Goal: Use online tool/utility: Utilize a website feature to perform a specific function

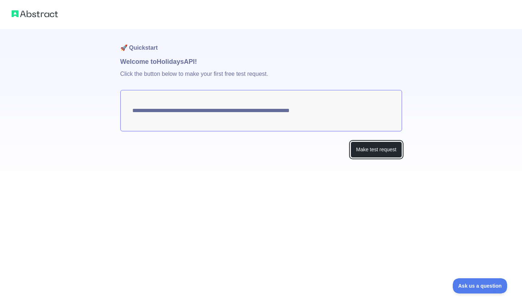
click at [371, 149] on button "Make test request" at bounding box center [375, 149] width 51 height 16
click at [366, 146] on button "Make test request" at bounding box center [375, 149] width 51 height 16
drag, startPoint x: 311, startPoint y: 109, endPoint x: 254, endPoint y: 121, distance: 58.9
click at [254, 121] on textarea "**********" at bounding box center [261, 110] width 282 height 41
drag, startPoint x: 348, startPoint y: 111, endPoint x: 197, endPoint y: 88, distance: 152.5
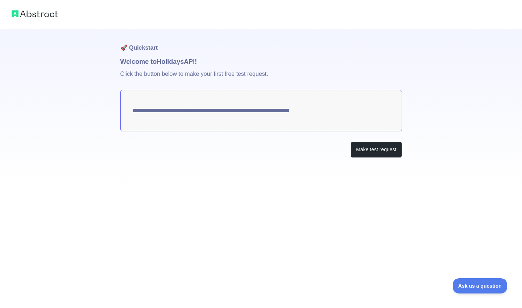
click at [197, 88] on div "**********" at bounding box center [261, 108] width 282 height 158
click at [363, 151] on button "Make test request" at bounding box center [375, 149] width 51 height 16
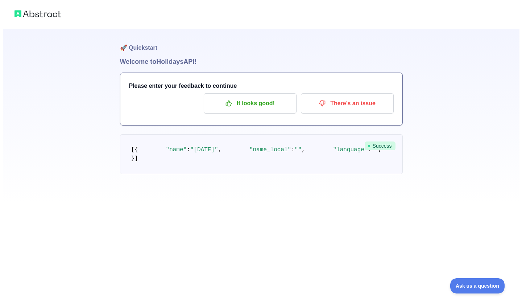
scroll to position [17, 0]
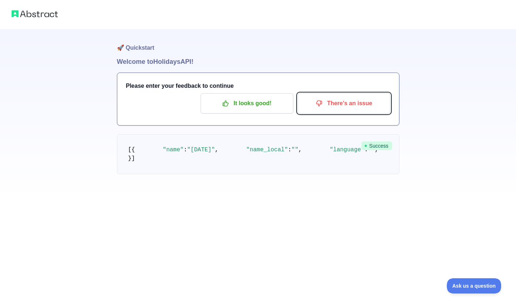
click at [357, 97] on p "There's an issue" at bounding box center [344, 103] width 82 height 12
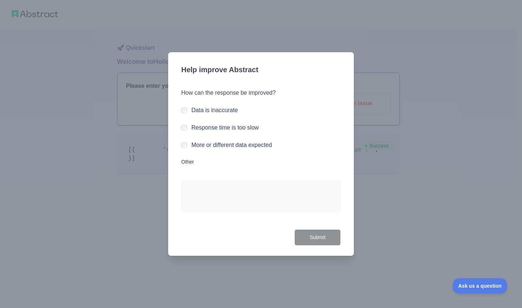
click at [299, 227] on div "How can the response be improved? Data is inaccurate Response time is too slow …" at bounding box center [260, 154] width 159 height 149
click at [372, 58] on div at bounding box center [261, 154] width 522 height 308
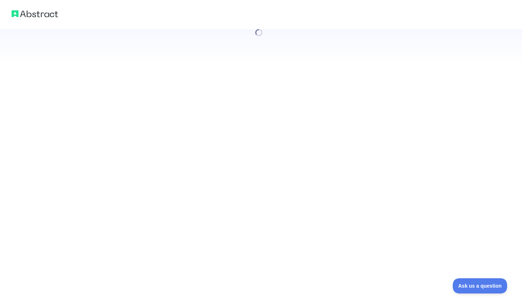
scroll to position [0, 0]
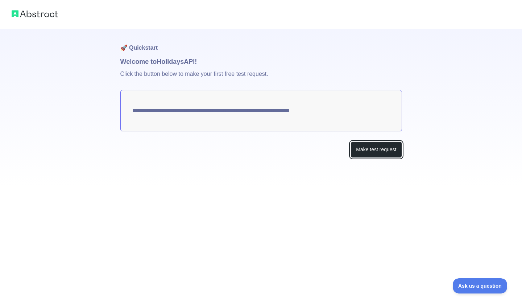
click at [375, 155] on button "Make test request" at bounding box center [375, 149] width 51 height 16
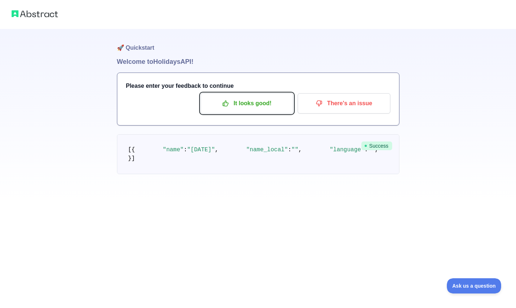
click at [270, 109] on button "It looks good!" at bounding box center [247, 103] width 93 height 20
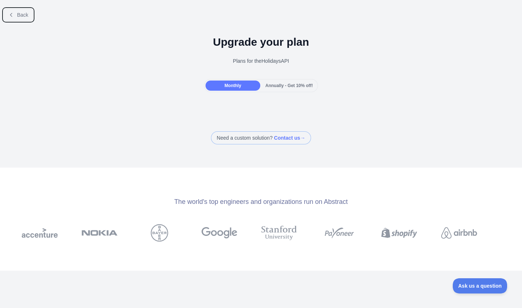
click at [19, 20] on button "Back" at bounding box center [18, 15] width 29 height 12
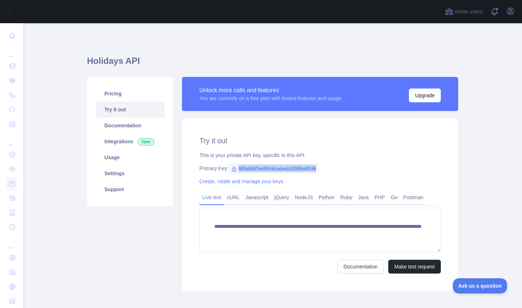
drag, startPoint x: 316, startPoint y: 167, endPoint x: 235, endPoint y: 166, distance: 80.8
click at [235, 166] on div "Primary Key: 920abb57ee5f4cbcacea2c2285bd8148" at bounding box center [319, 168] width 241 height 7
copy span "920abb57ee5f4cbcacea2c2285bd8148"
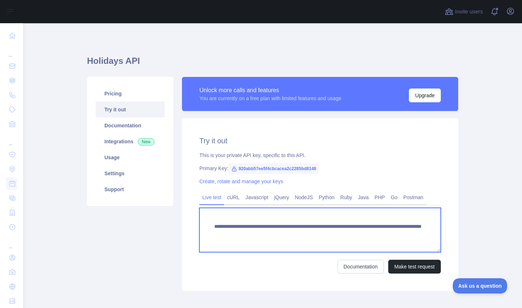
drag, startPoint x: 221, startPoint y: 241, endPoint x: 210, endPoint y: 225, distance: 19.3
click at [210, 225] on textarea "**********" at bounding box center [319, 230] width 241 height 44
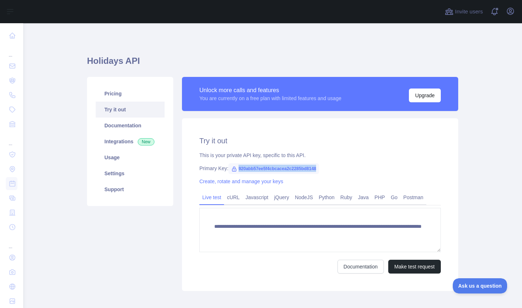
drag, startPoint x: 310, startPoint y: 169, endPoint x: 235, endPoint y: 165, distance: 74.7
click at [235, 165] on span "920abb57ee5f4cbcacea2c2285bd8148" at bounding box center [273, 168] width 91 height 11
copy span "920abb57ee5f4cbcacea2c2285bd8148"
